Goal: Transaction & Acquisition: Purchase product/service

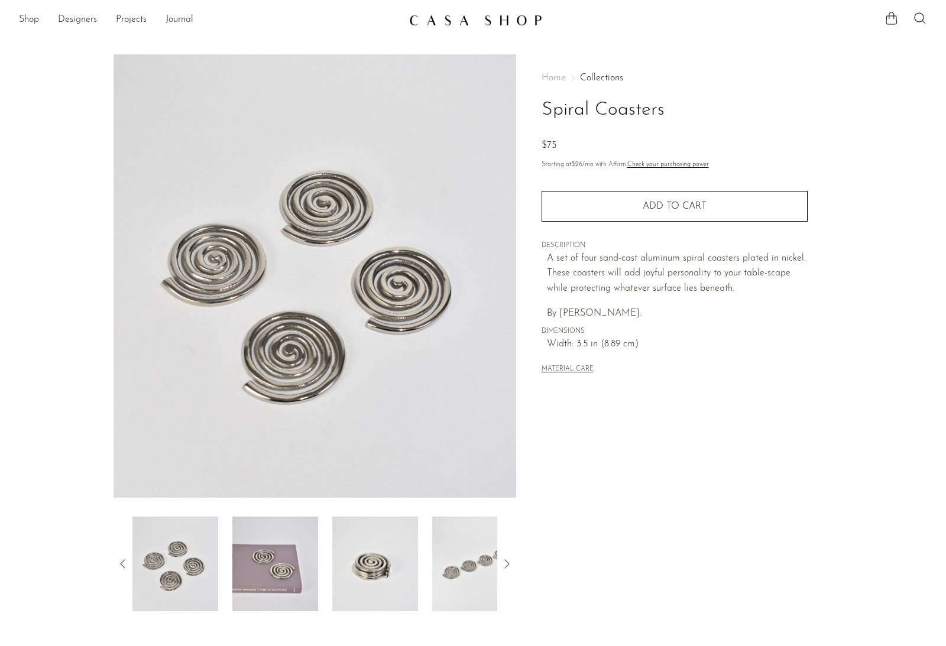
click at [271, 576] on img at bounding box center [275, 564] width 86 height 95
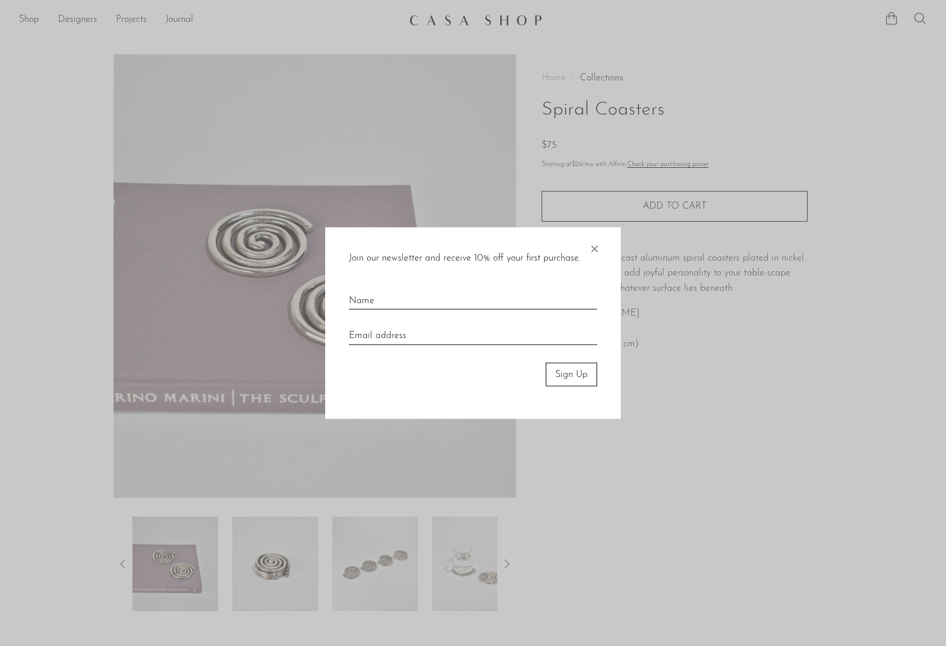
click at [596, 254] on span "×" at bounding box center [594, 246] width 12 height 38
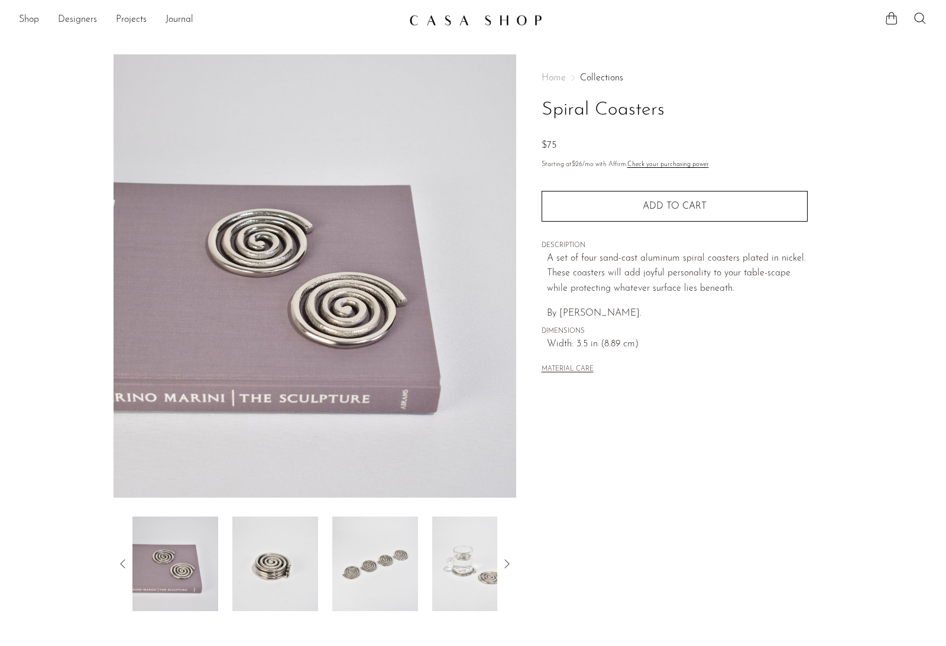
click at [369, 556] on img at bounding box center [375, 564] width 86 height 95
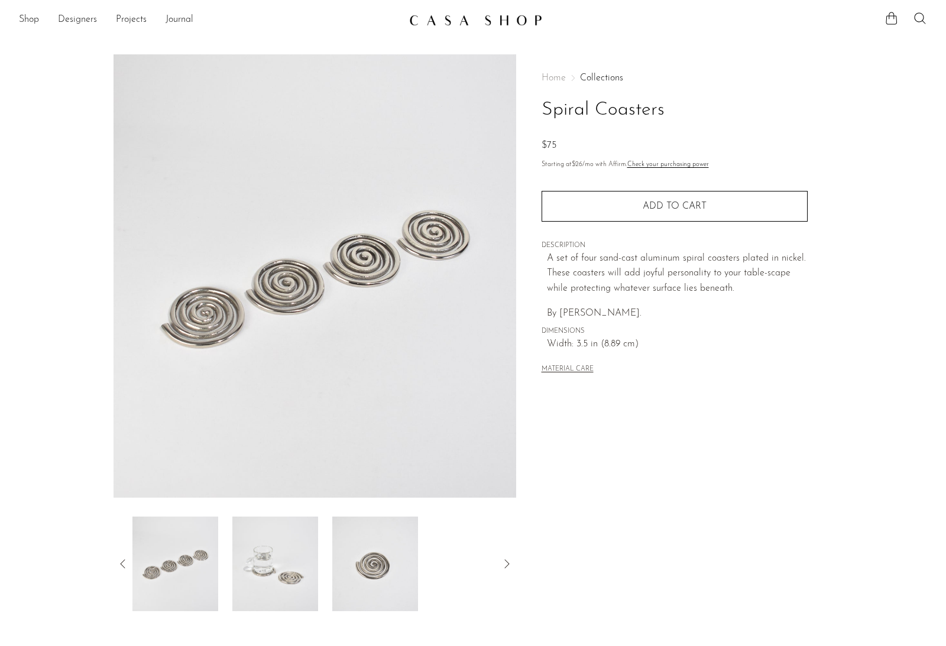
click at [270, 573] on img at bounding box center [275, 564] width 86 height 95
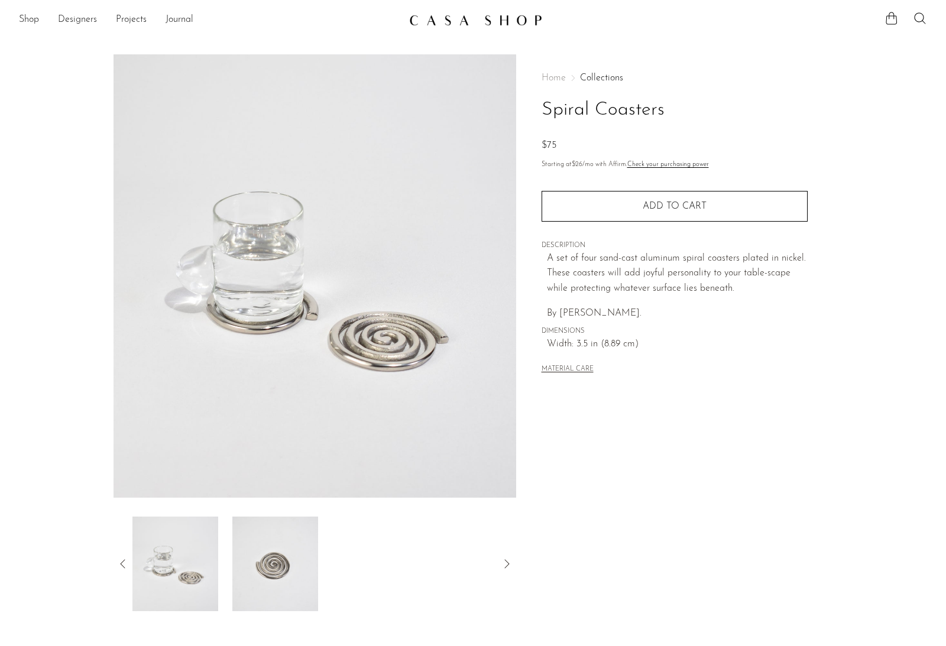
click at [274, 560] on img at bounding box center [275, 564] width 86 height 95
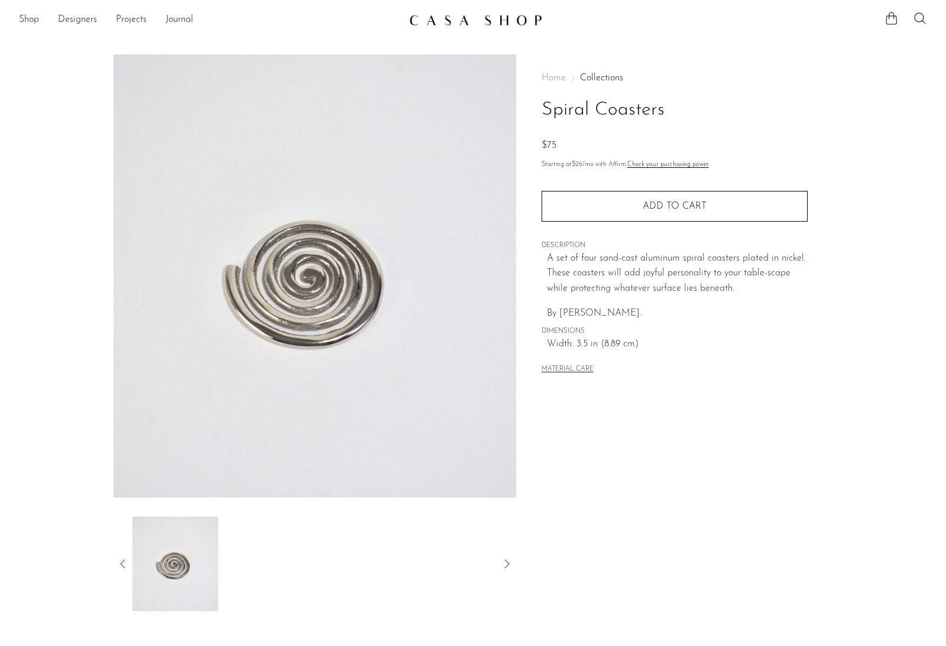
click at [122, 569] on icon at bounding box center [123, 564] width 14 height 14
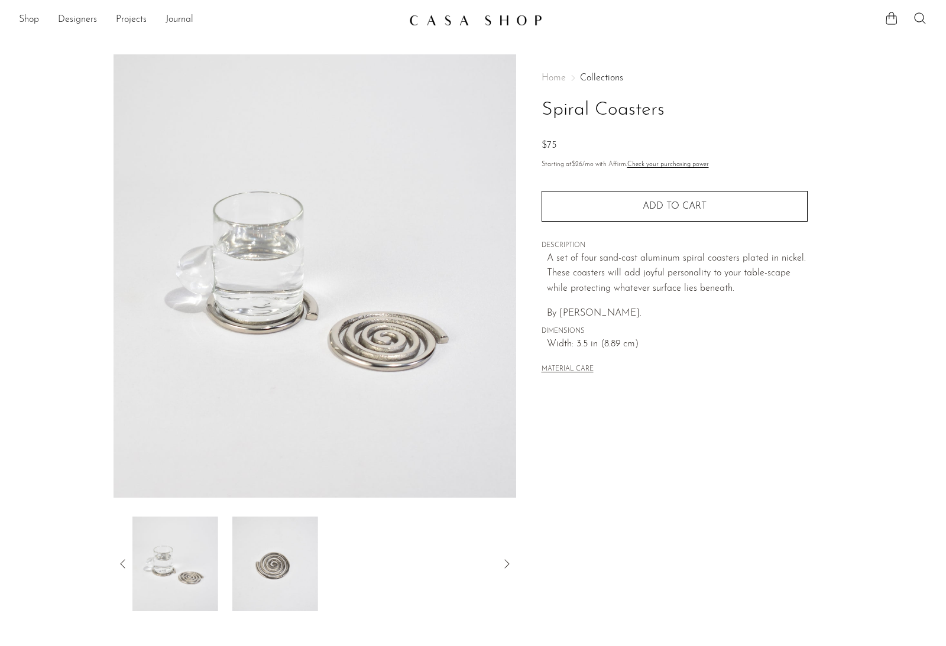
click at [123, 568] on icon at bounding box center [123, 564] width 14 height 14
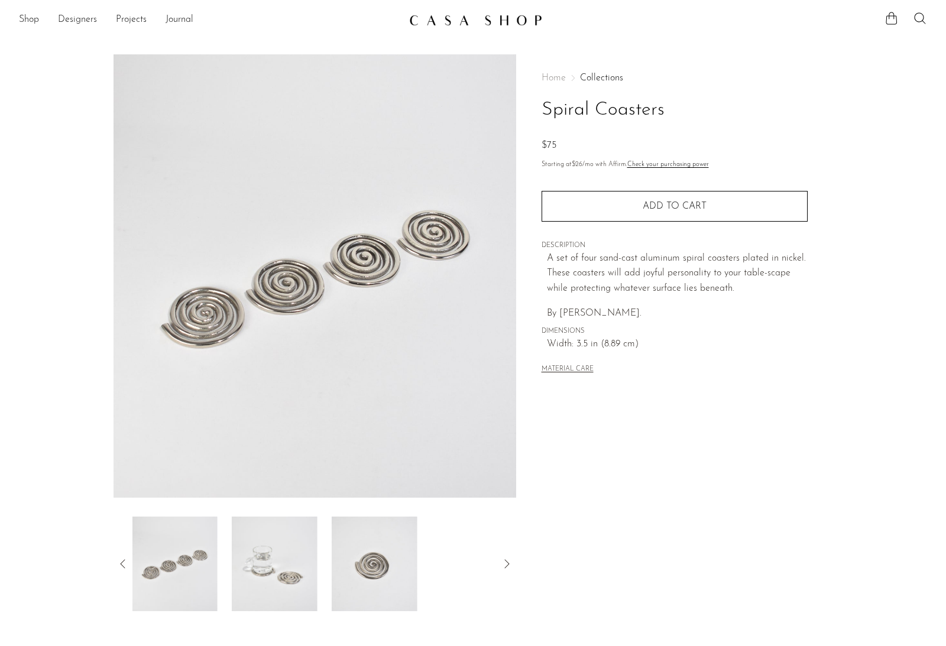
click at [123, 568] on icon at bounding box center [123, 564] width 14 height 14
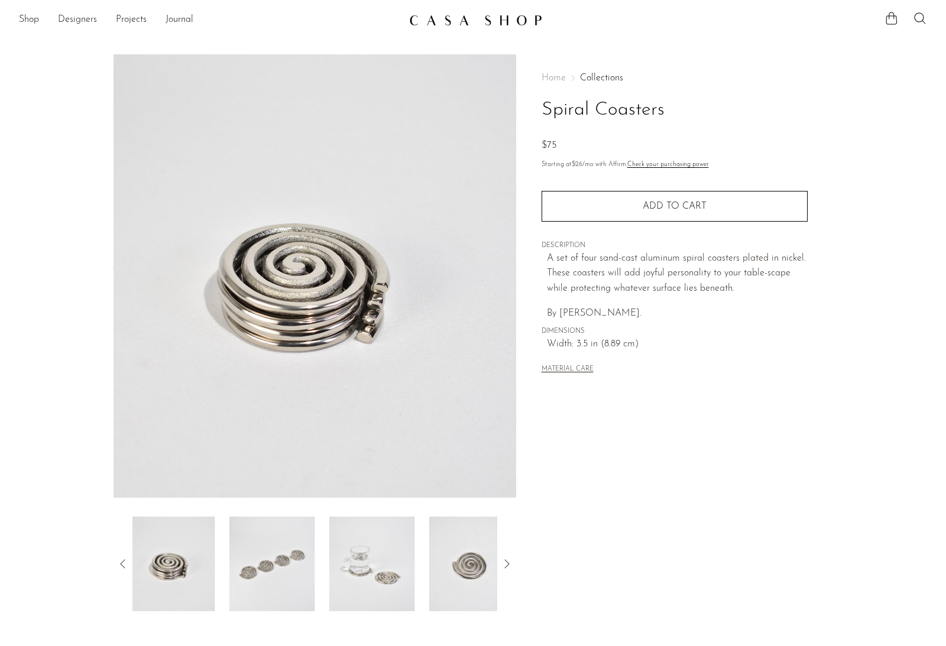
click at [123, 568] on icon at bounding box center [123, 564] width 14 height 14
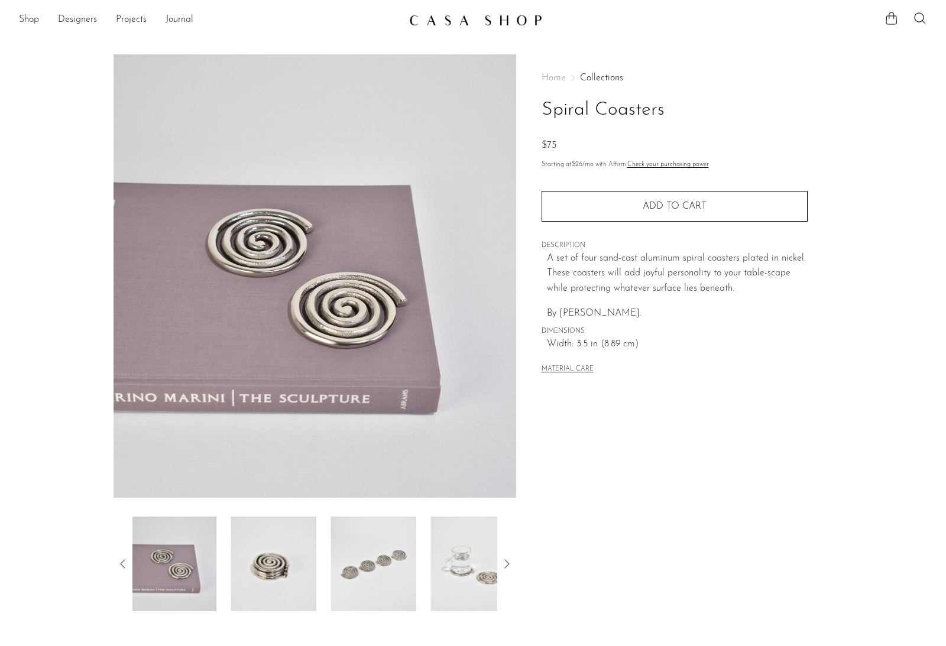
click at [123, 568] on icon at bounding box center [123, 564] width 14 height 14
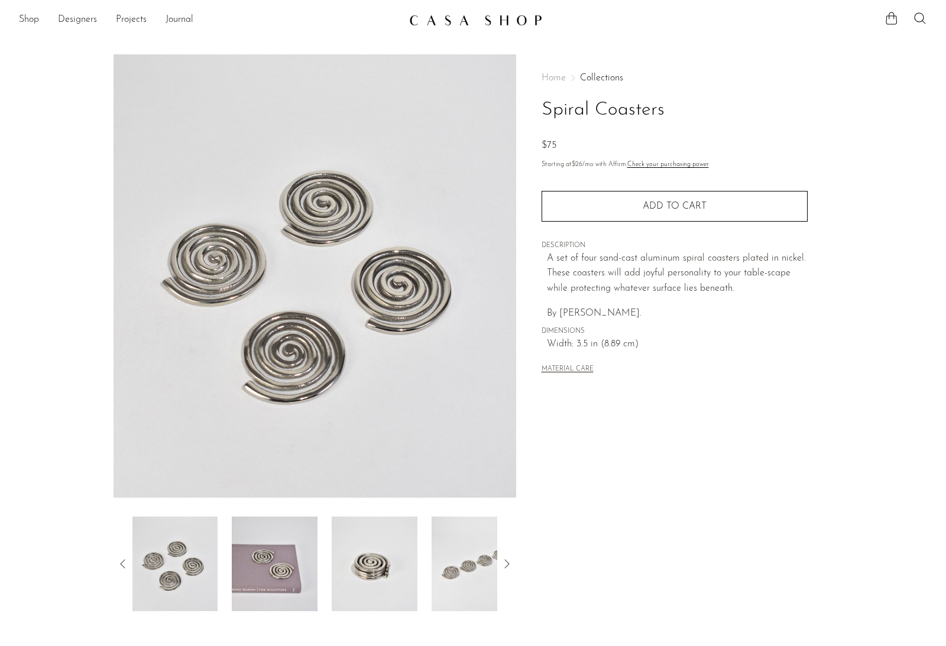
click at [123, 568] on icon at bounding box center [123, 564] width 14 height 14
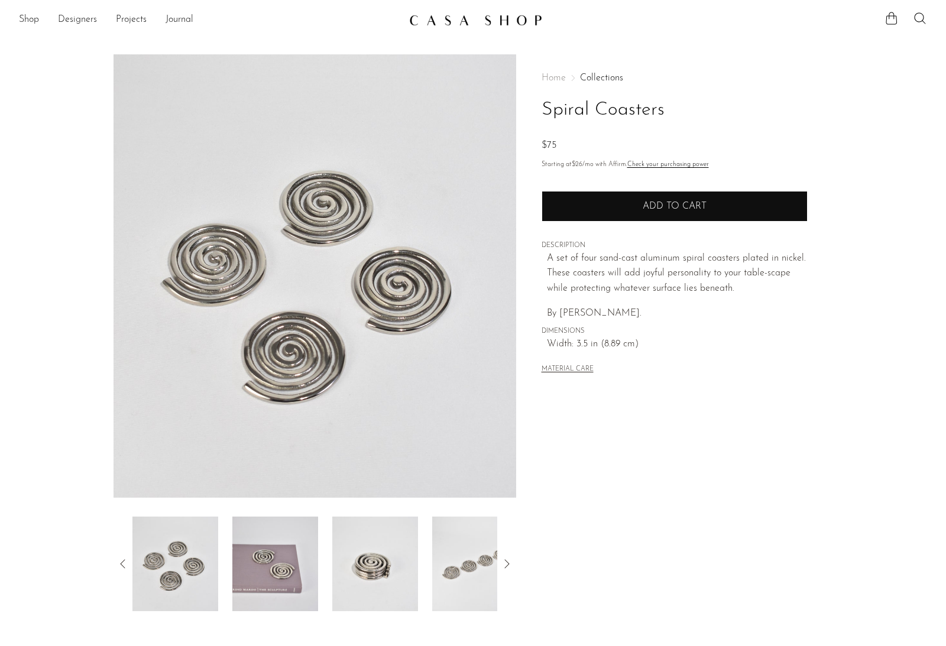
click at [589, 205] on button "Add to cart" at bounding box center [675, 206] width 266 height 31
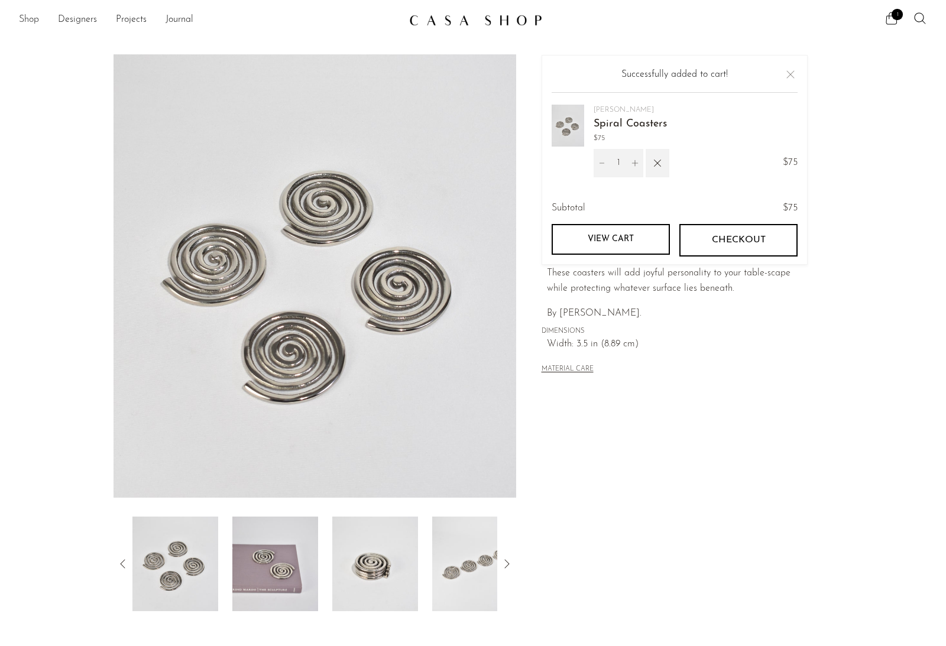
click at [27, 17] on link "Shop" at bounding box center [29, 19] width 20 height 15
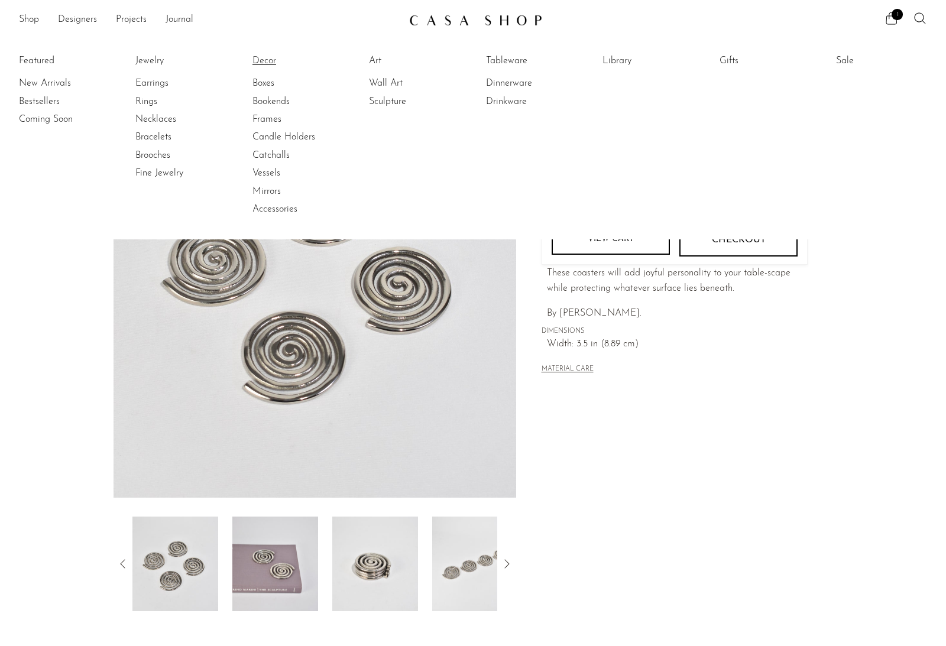
click at [260, 58] on link "Decor" at bounding box center [296, 60] width 89 height 13
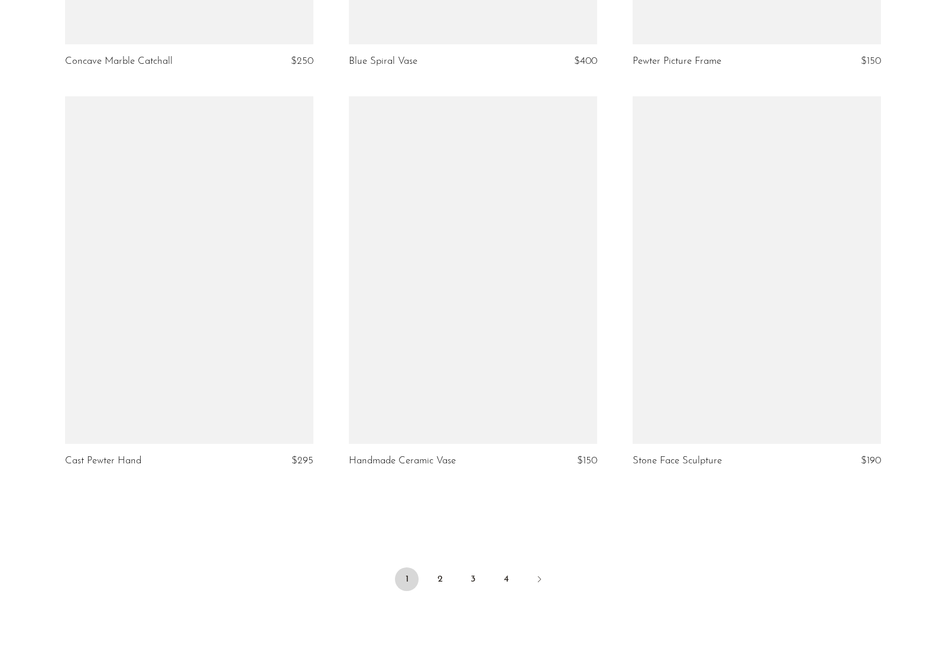
scroll to position [4506, 0]
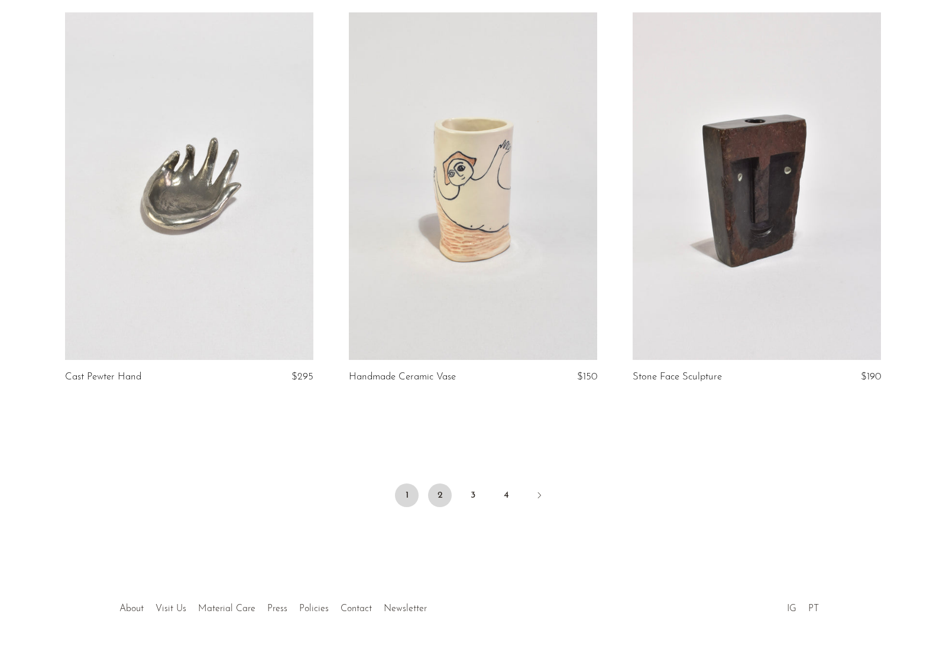
click at [434, 488] on link "2" at bounding box center [440, 496] width 24 height 24
